Goal: Task Accomplishment & Management: Manage account settings

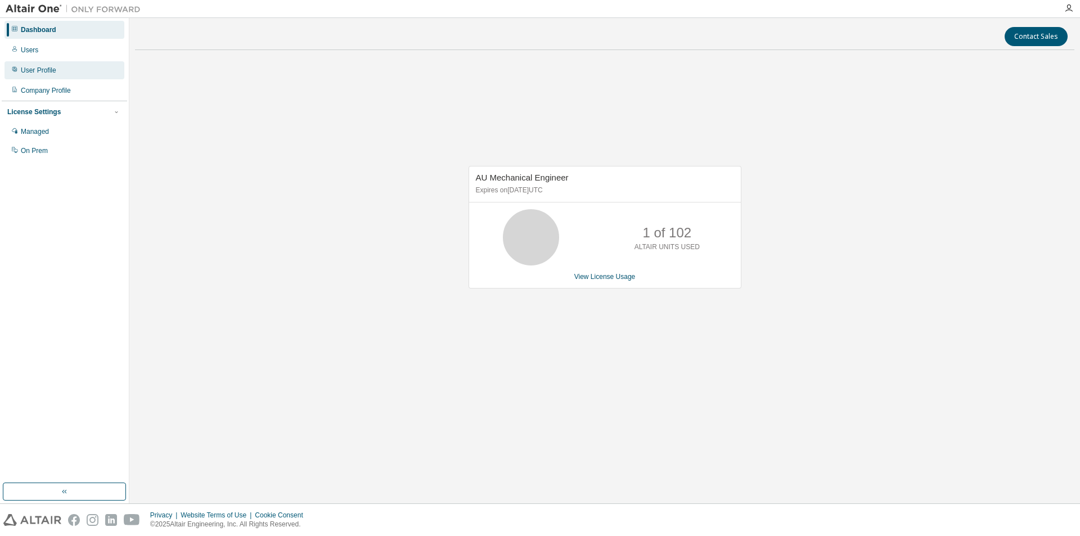
click at [64, 73] on div "User Profile" at bounding box center [65, 70] width 120 height 18
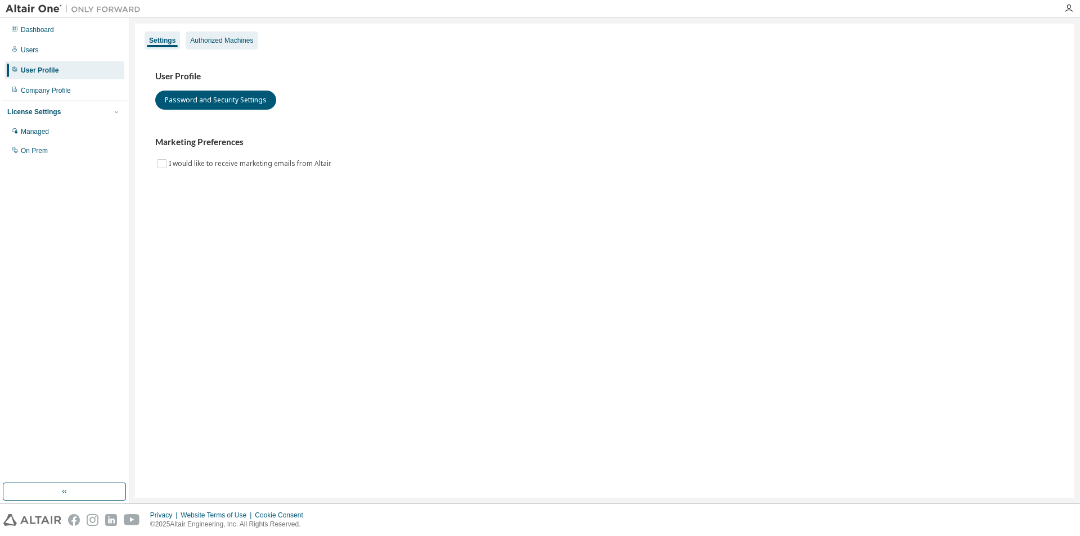
click at [241, 36] on div "Authorized Machines" at bounding box center [221, 40] width 63 height 9
